Goal: Task Accomplishment & Management: Complete application form

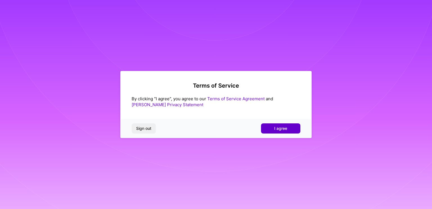
click at [280, 126] on span "I agree" at bounding box center [280, 128] width 13 height 6
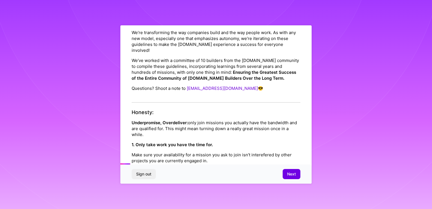
scroll to position [27, 0]
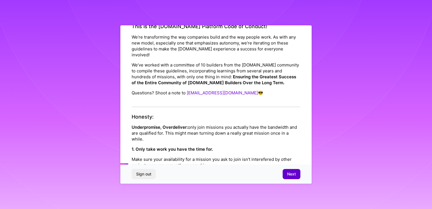
click at [292, 172] on span "Next" at bounding box center [291, 174] width 9 height 6
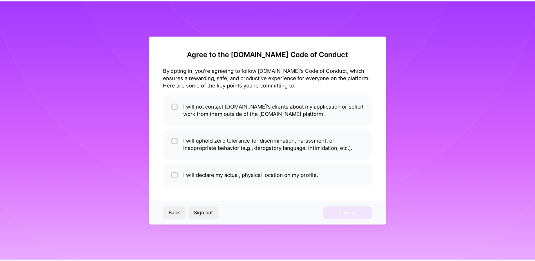
scroll to position [0, 0]
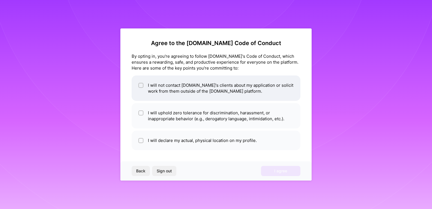
click at [141, 83] on div at bounding box center [140, 85] width 5 height 5
checkbox input "true"
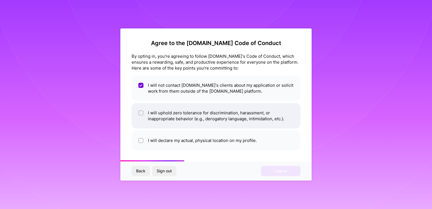
click at [141, 112] on input "checkbox" at bounding box center [141, 113] width 4 height 4
checkbox input "true"
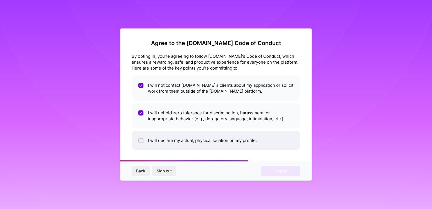
click at [142, 137] on span at bounding box center [140, 140] width 5 height 6
checkbox input "true"
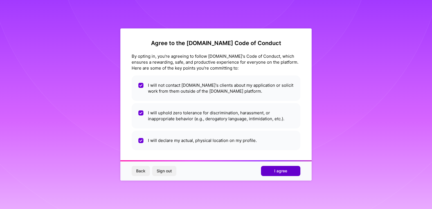
click at [282, 168] on span "I agree" at bounding box center [280, 171] width 13 height 6
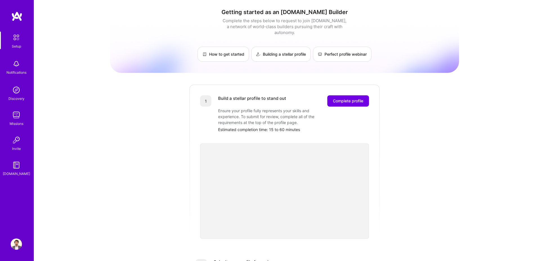
click at [147, 106] on div "Getting started as an [DOMAIN_NAME] Builder Complete the steps below to request…" at bounding box center [284, 219] width 349 height 431
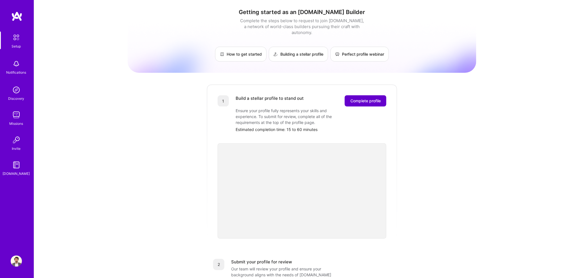
click at [365, 98] on span "Complete profile" at bounding box center [365, 101] width 30 height 6
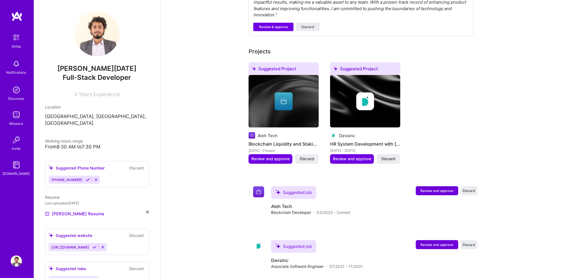
scroll to position [254, 0]
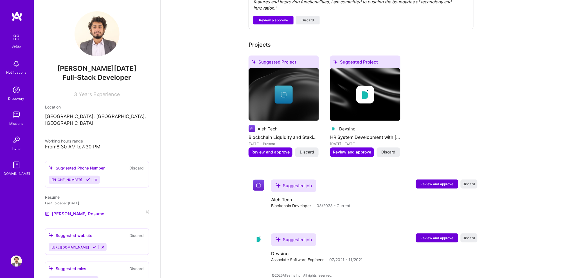
click at [432, 130] on div "Complete your profile to take the first step in unlocking full [DOMAIN_NAME] ac…" at bounding box center [365, 27] width 409 height 517
